Goal: Transaction & Acquisition: Subscribe to service/newsletter

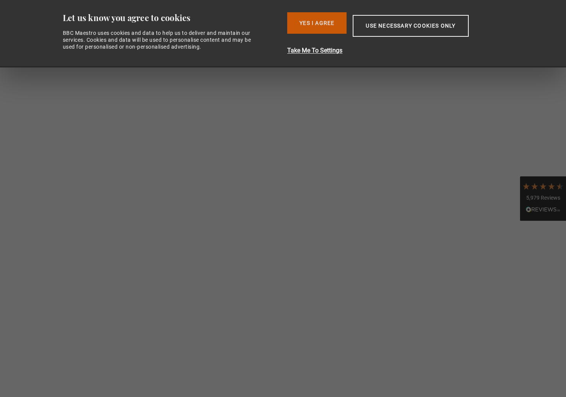
click at [321, 20] on button "Yes I Agree" at bounding box center [316, 22] width 59 height 21
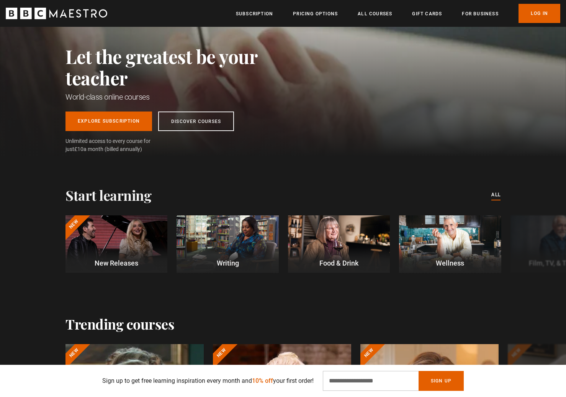
scroll to position [0, 100]
click at [142, 237] on div at bounding box center [117, 243] width 102 height 57
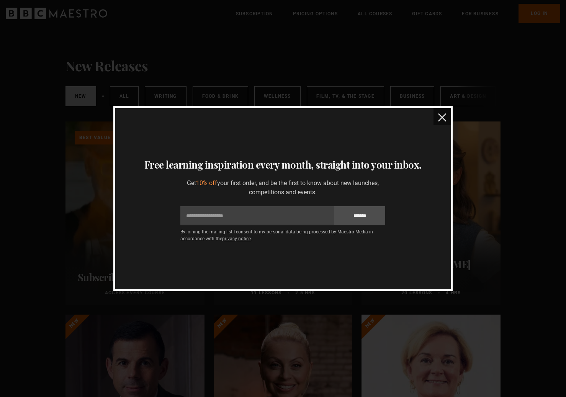
click at [444, 116] on img "close" at bounding box center [442, 117] width 8 height 8
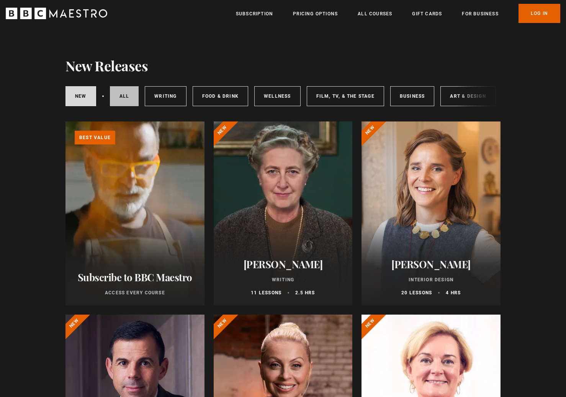
click at [128, 94] on link "All courses" at bounding box center [124, 96] width 29 height 20
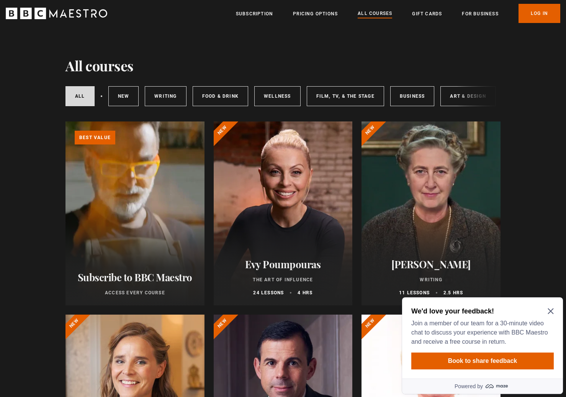
click at [551, 310] on icon "Close Maze Prompt" at bounding box center [551, 311] width 6 height 6
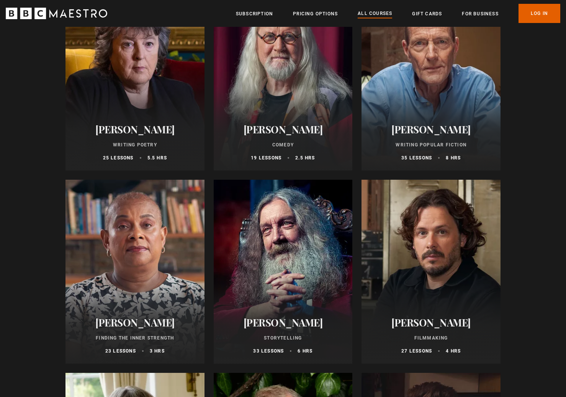
scroll to position [1873, 0]
click at [158, 215] on div at bounding box center [135, 272] width 139 height 184
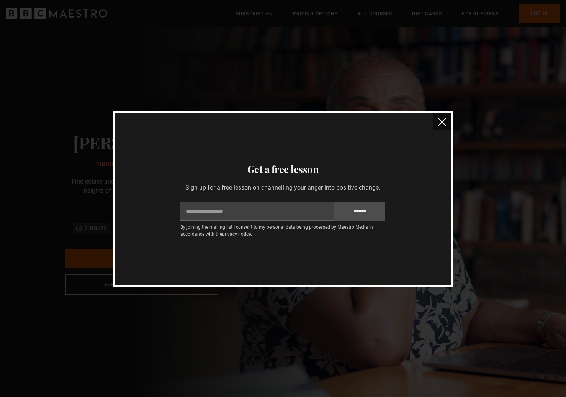
scroll to position [0, 201]
click at [445, 122] on img "close" at bounding box center [442, 122] width 8 height 8
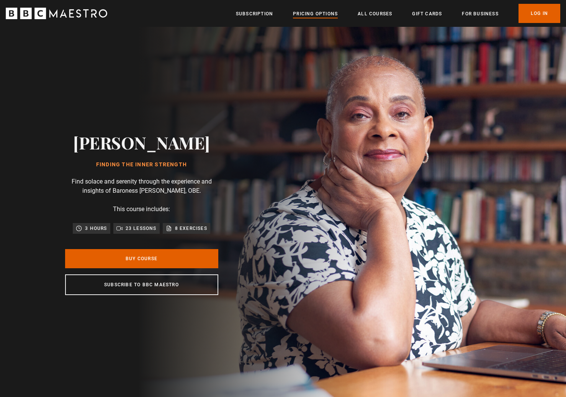
click at [305, 16] on link "Pricing Options" at bounding box center [315, 14] width 45 height 8
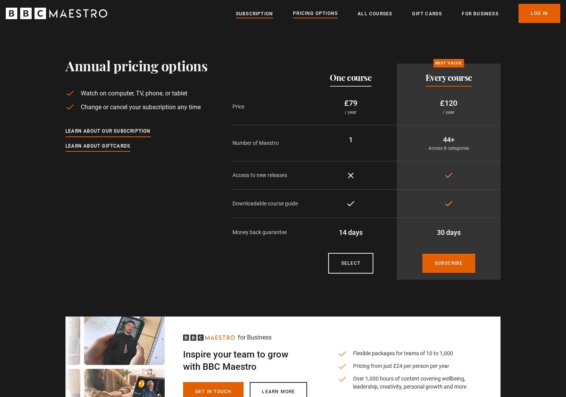
click at [246, 13] on link "Subscription" at bounding box center [254, 14] width 37 height 8
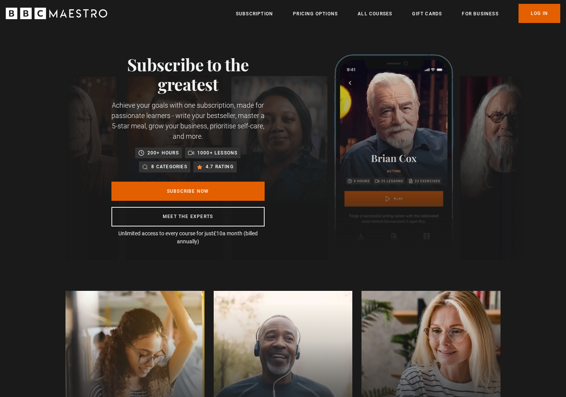
scroll to position [5, 0]
